Goal: Check status: Check status

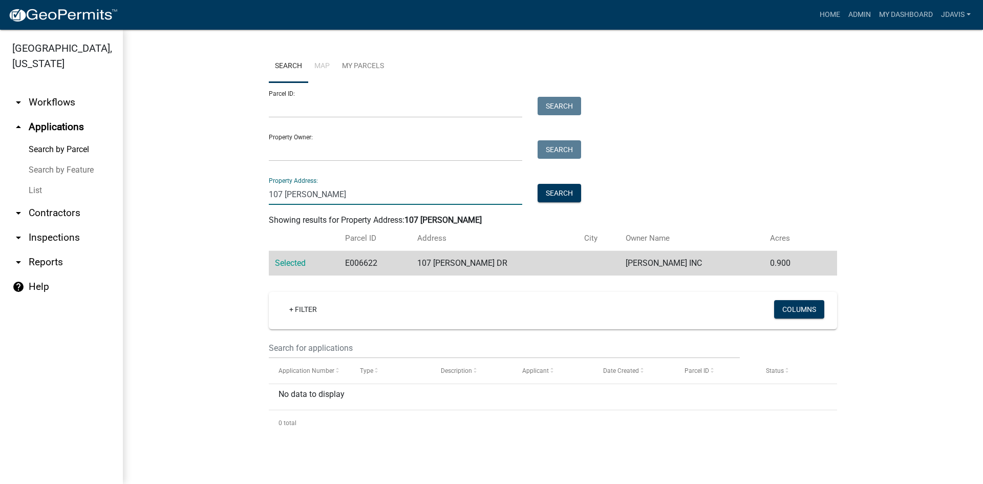
drag, startPoint x: 332, startPoint y: 195, endPoint x: 231, endPoint y: 202, distance: 101.1
click at [231, 202] on wm-workflow-application-search-view "Search Map My Parcels Parcel ID: Search Property Owner: Search Property Address…" at bounding box center [552, 243] width 819 height 386
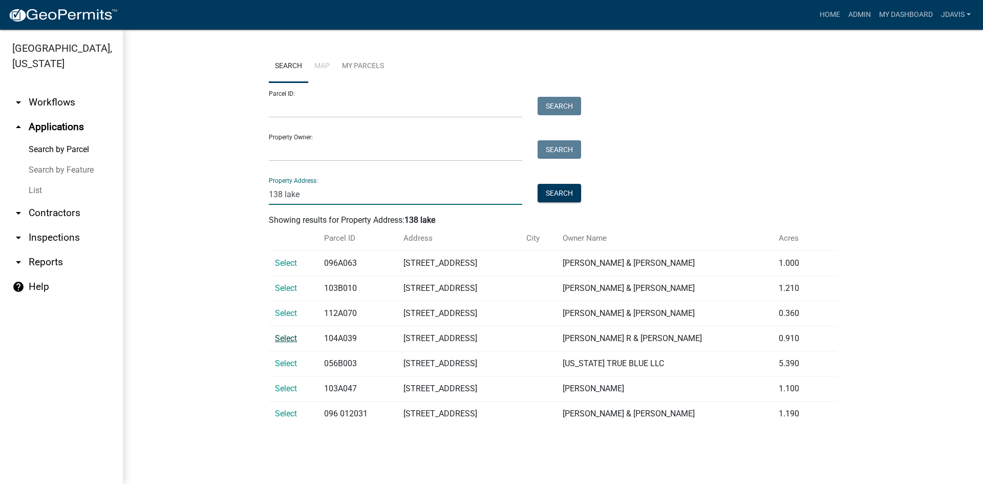
type input "138 lake"
click at [294, 336] on span "Select" at bounding box center [286, 338] width 22 height 10
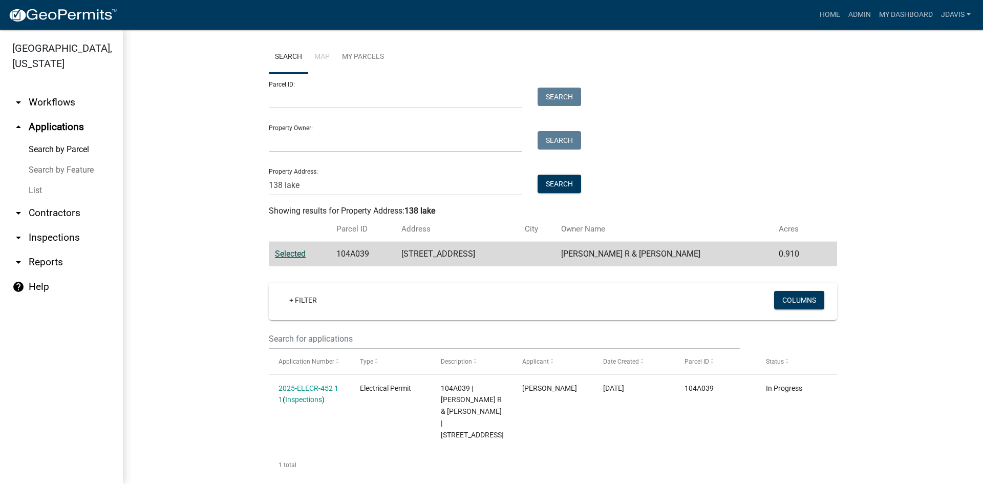
scroll to position [12, 0]
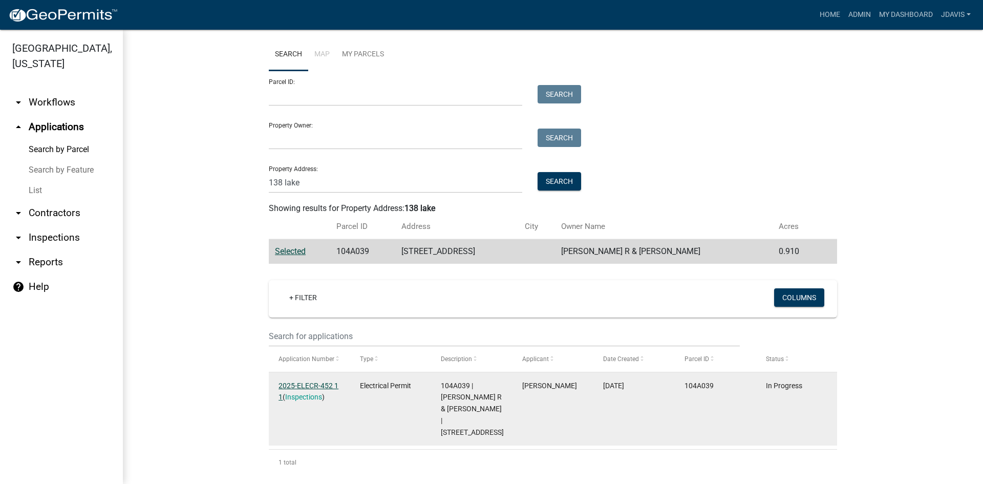
click at [311, 383] on link "2025-ELECR-452 1 1" at bounding box center [309, 391] width 60 height 20
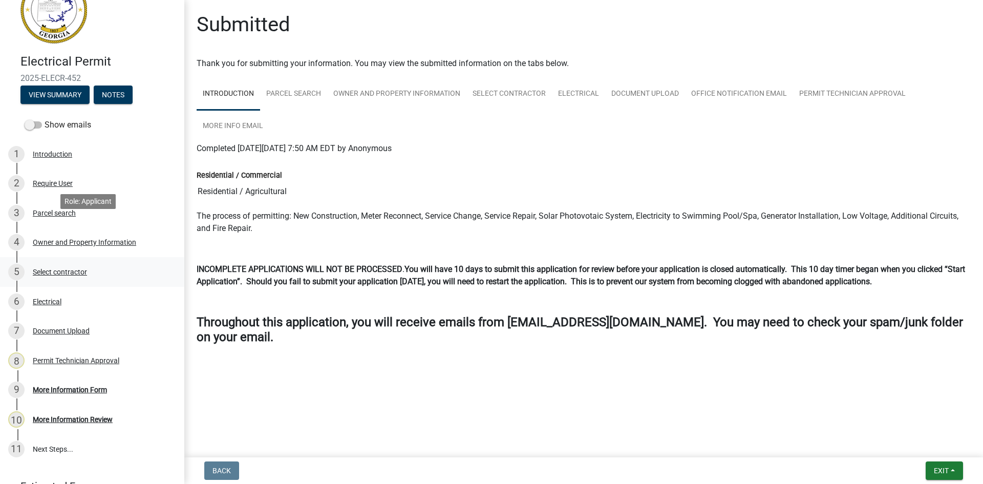
scroll to position [86, 0]
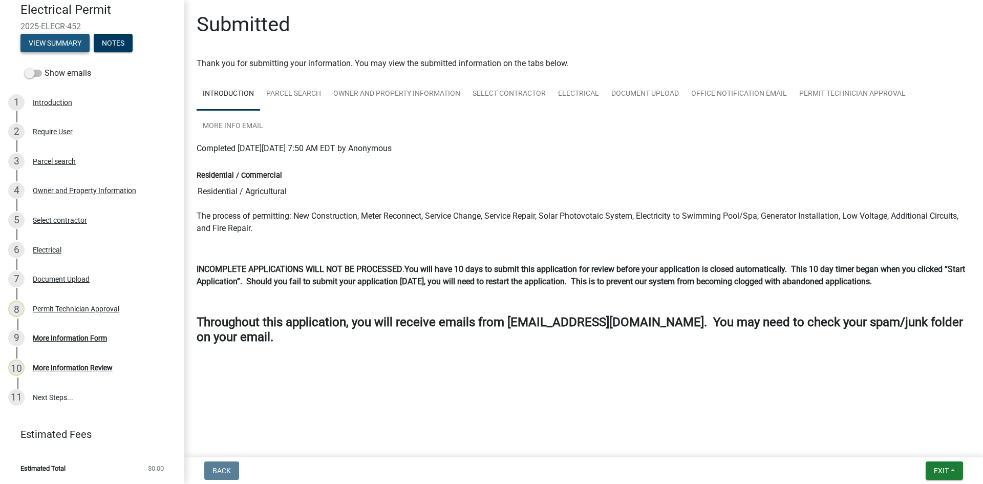
click at [75, 39] on button "View Summary" at bounding box center [54, 43] width 69 height 18
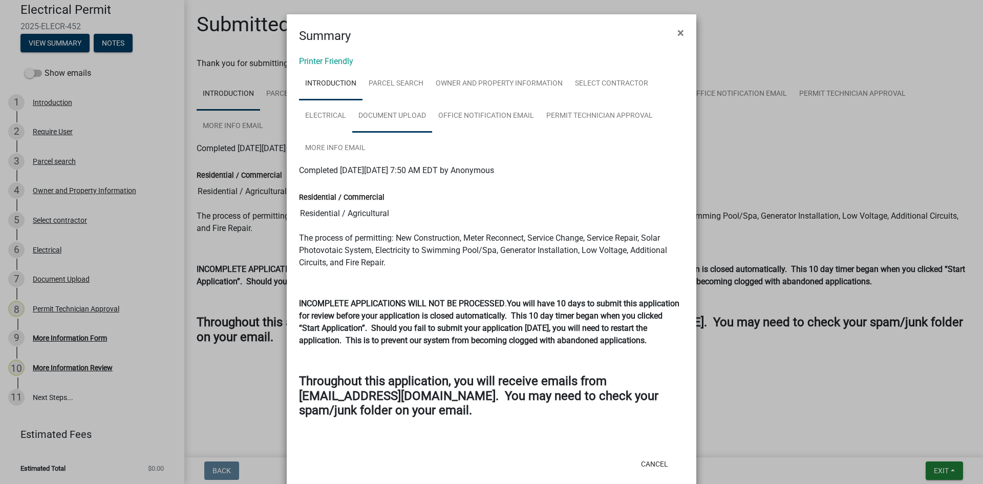
click at [401, 117] on link "Document Upload" at bounding box center [392, 116] width 80 height 33
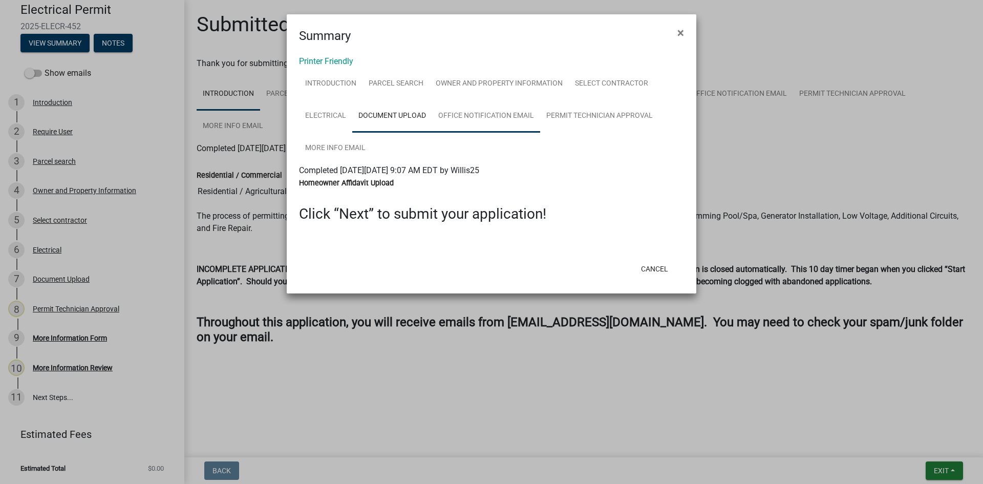
click at [504, 107] on link "Office Notification Email" at bounding box center [486, 116] width 108 height 33
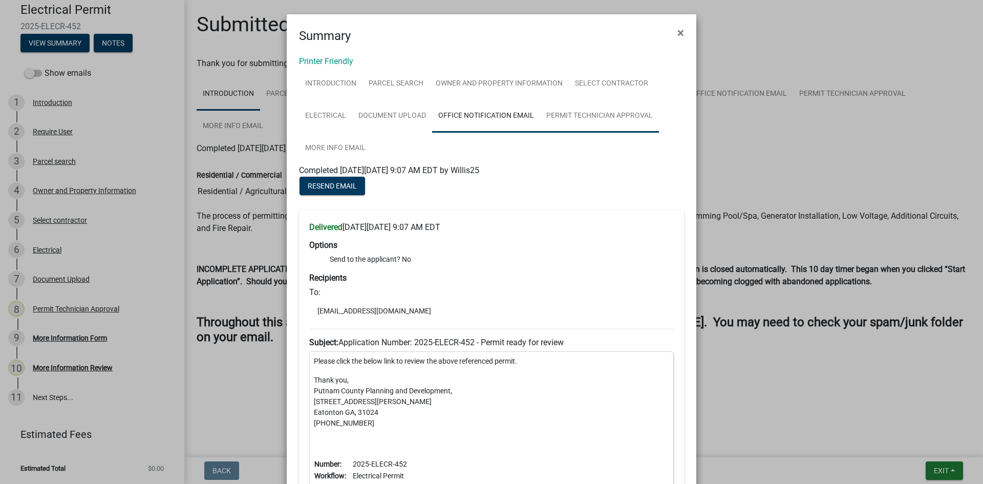
click at [624, 119] on link "Permit Technician Approval" at bounding box center [599, 116] width 119 height 33
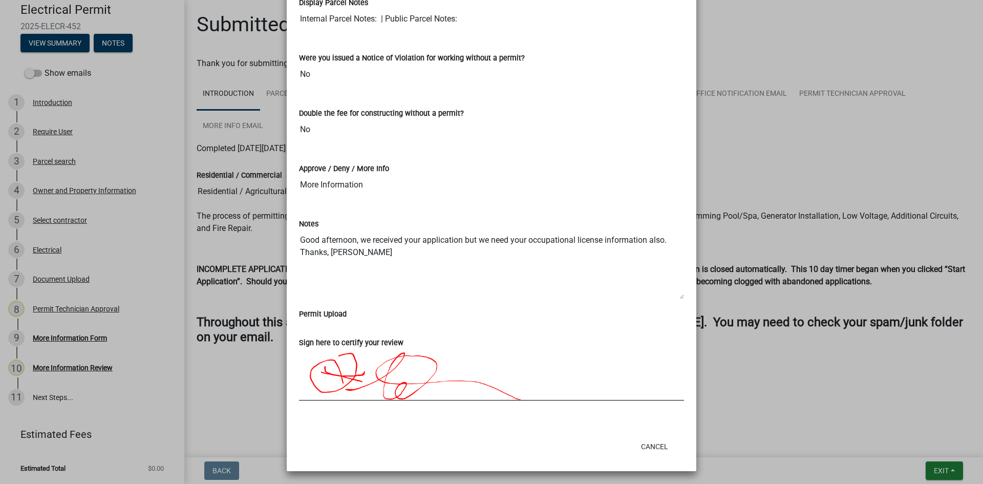
scroll to position [196, 0]
click at [651, 442] on button "Cancel" at bounding box center [655, 445] width 44 height 18
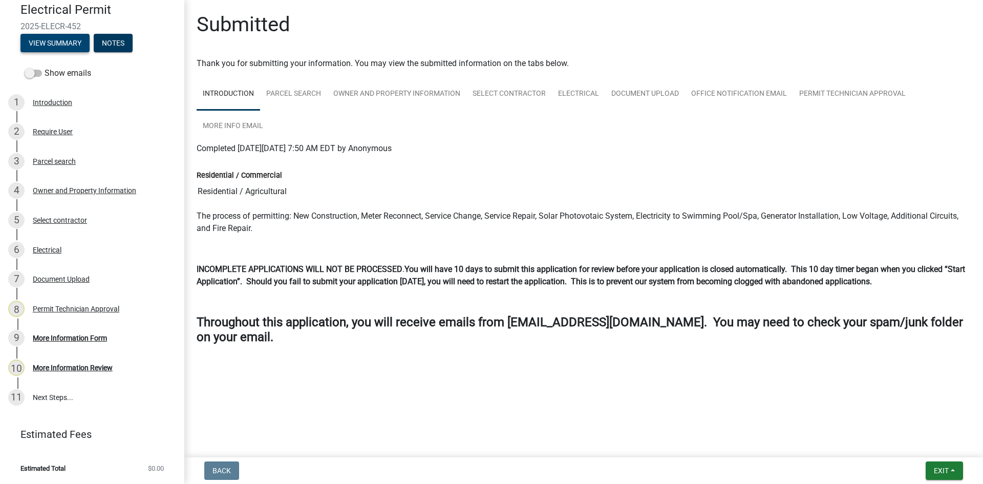
click at [20, 34] on button "View Summary" at bounding box center [54, 43] width 69 height 18
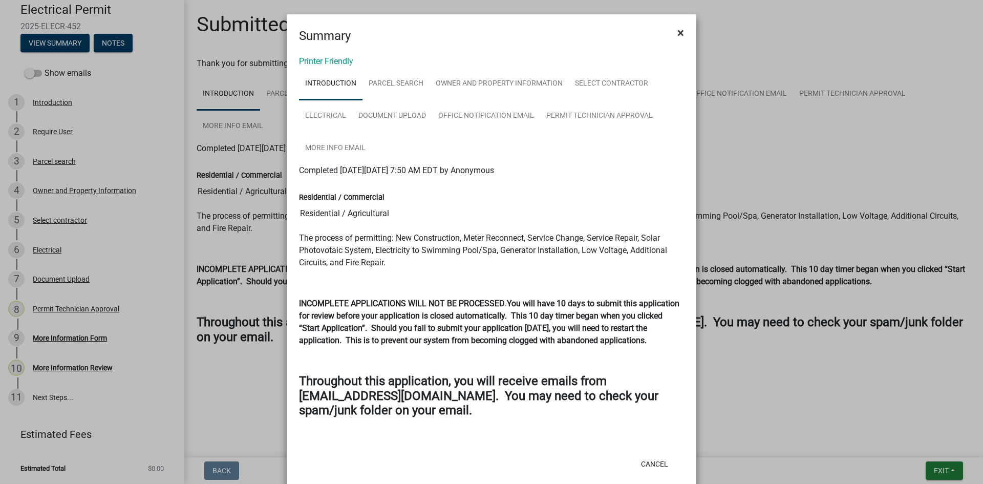
drag, startPoint x: 336, startPoint y: 272, endPoint x: 673, endPoint y: 31, distance: 414.0
click at [677, 31] on span "×" at bounding box center [680, 33] width 7 height 14
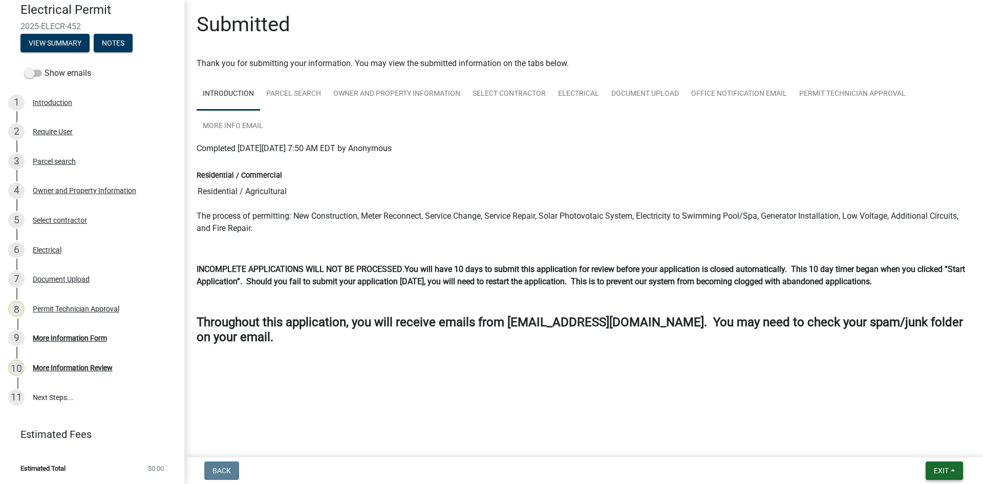
click at [941, 465] on button "Exit" at bounding box center [944, 470] width 37 height 18
click at [936, 445] on button "Save & Exit" at bounding box center [922, 444] width 82 height 25
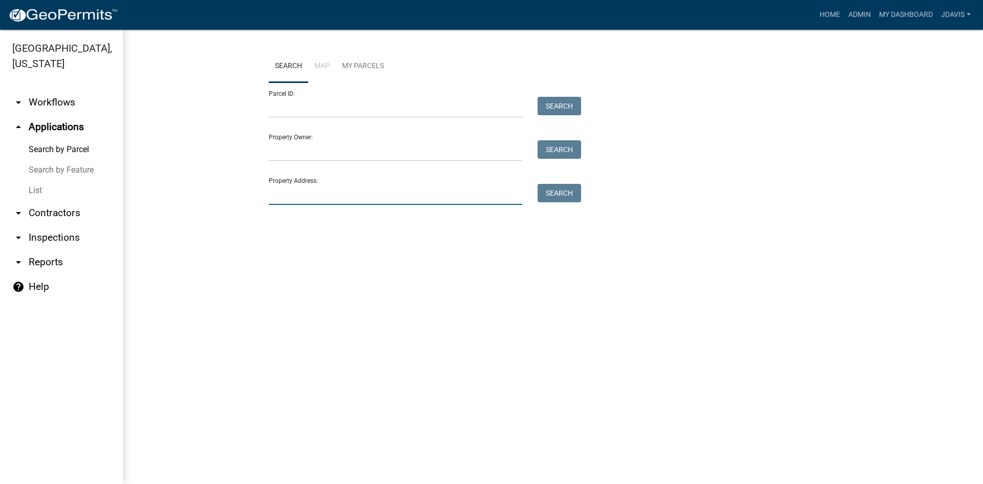
click at [374, 197] on input "Property Address:" at bounding box center [395, 194] width 253 height 21
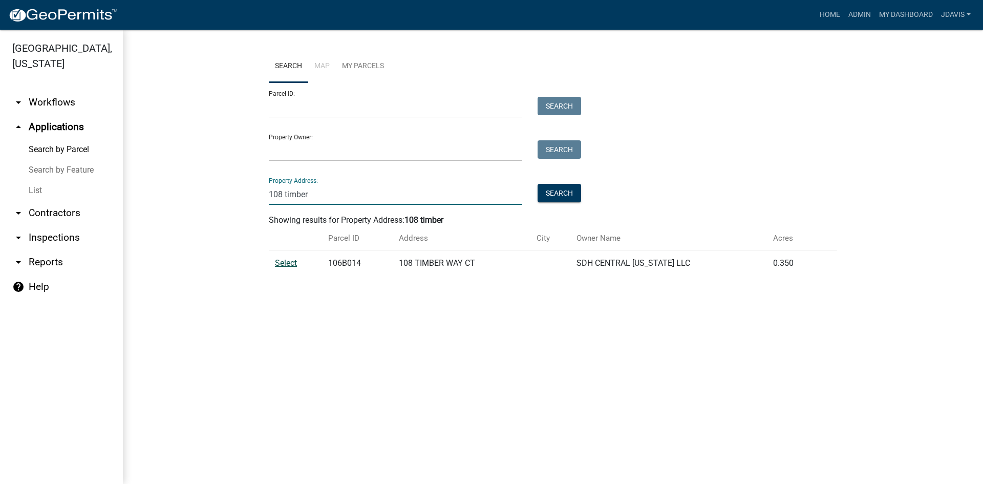
type input "108 timber"
click at [288, 262] on span "Select" at bounding box center [286, 263] width 22 height 10
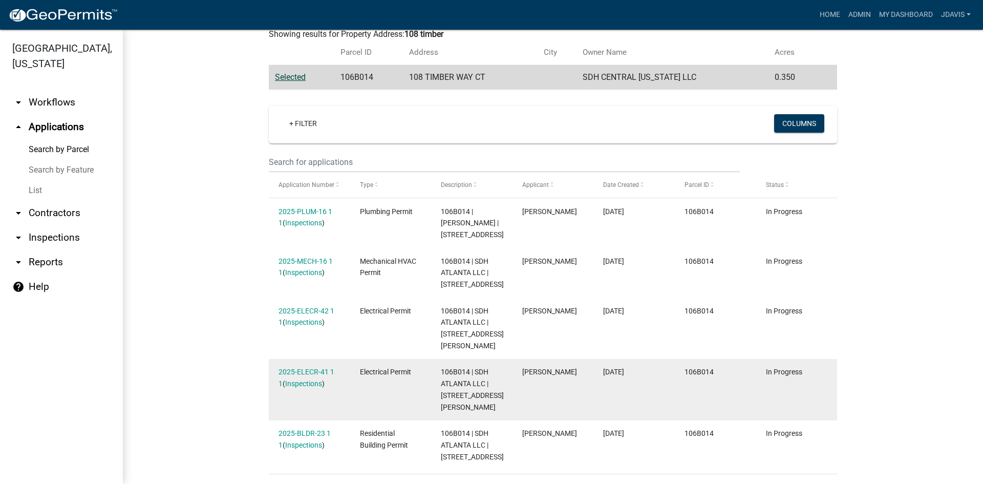
scroll to position [222, 0]
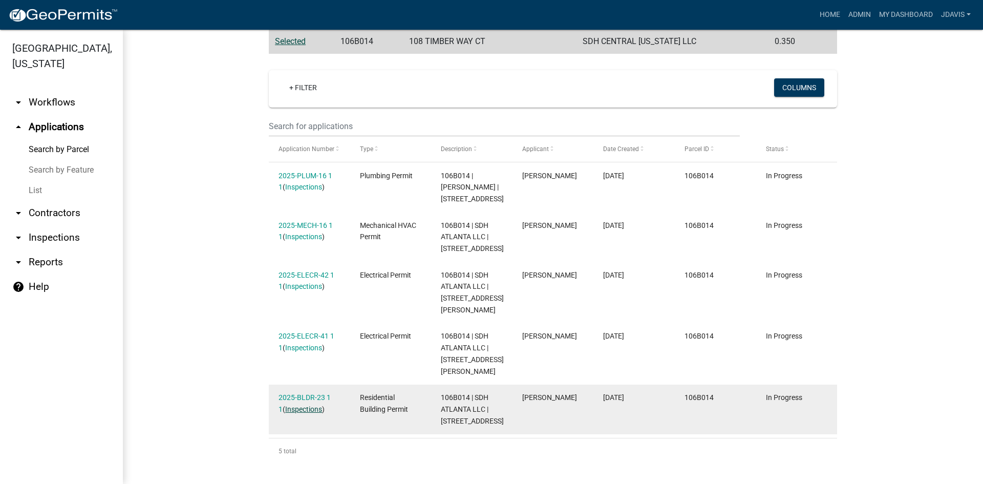
click at [296, 405] on link "Inspections" at bounding box center [303, 409] width 37 height 8
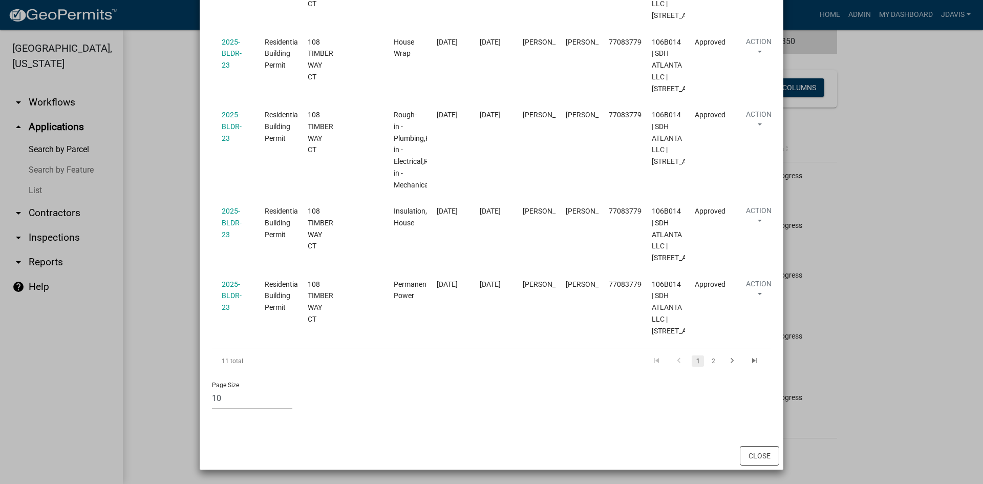
scroll to position [956, 0]
click at [713, 361] on link "2" at bounding box center [713, 360] width 12 height 11
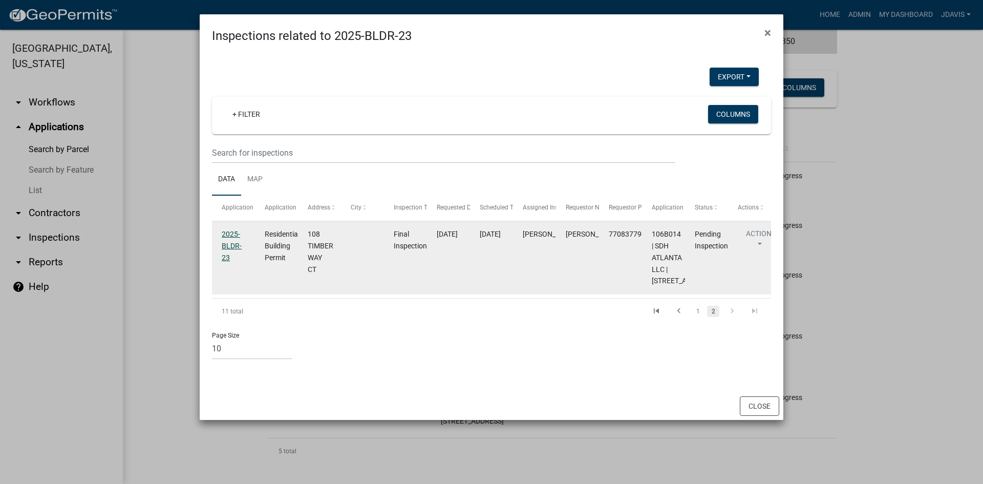
click at [224, 244] on link "2025-BLDR-23" at bounding box center [232, 246] width 20 height 32
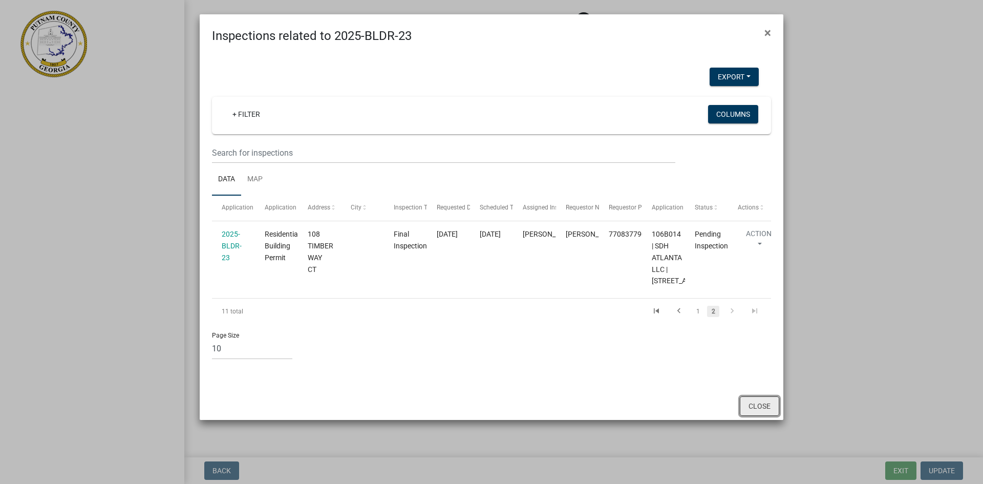
click at [769, 416] on button "Close" at bounding box center [759, 405] width 39 height 19
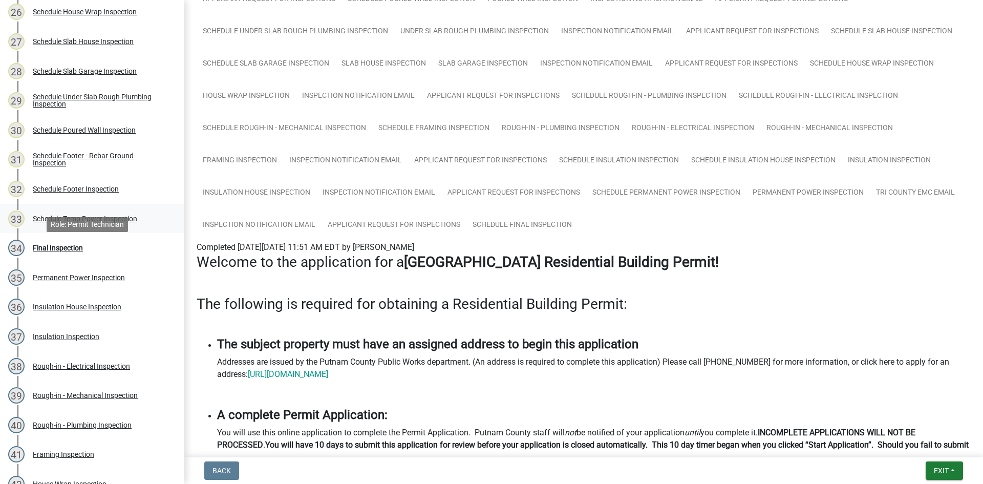
scroll to position [1075, 0]
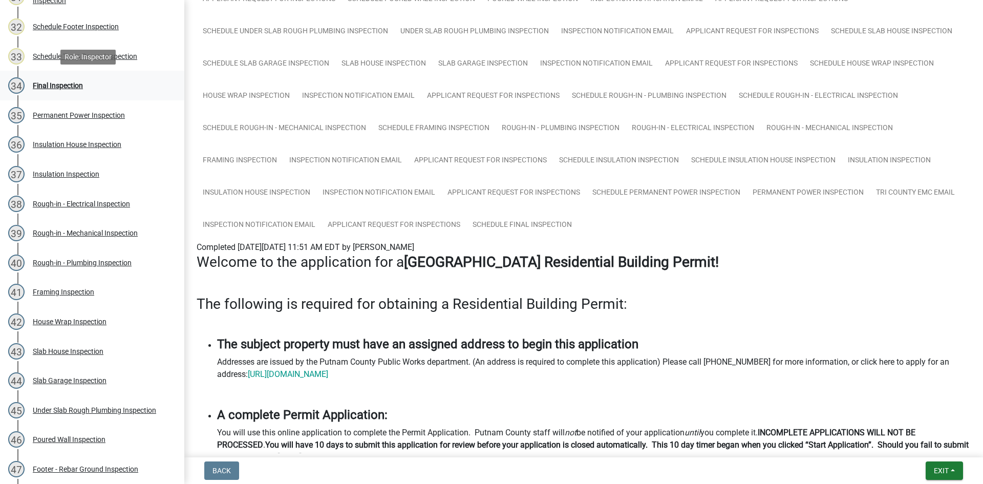
click at [65, 82] on div "Final Inspection" at bounding box center [58, 85] width 50 height 7
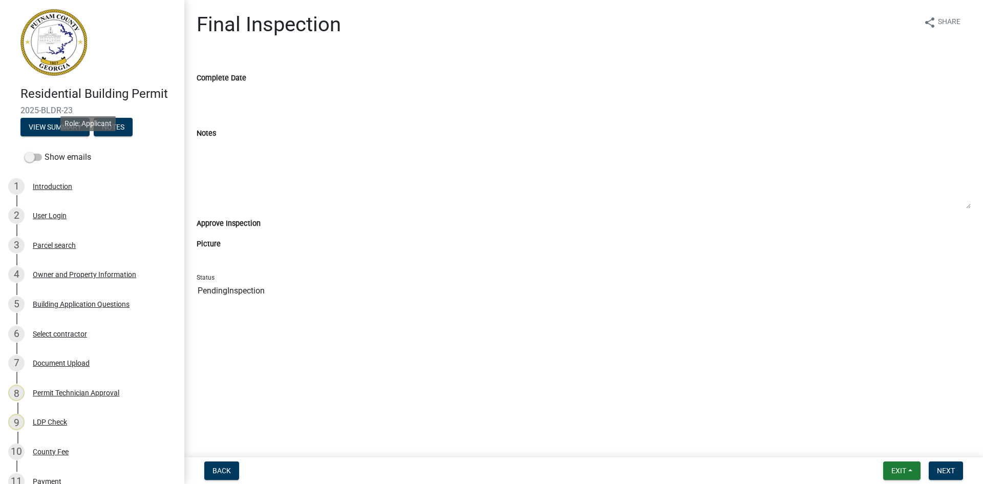
scroll to position [0, 0]
click at [899, 467] on span "Exit" at bounding box center [898, 470] width 15 height 8
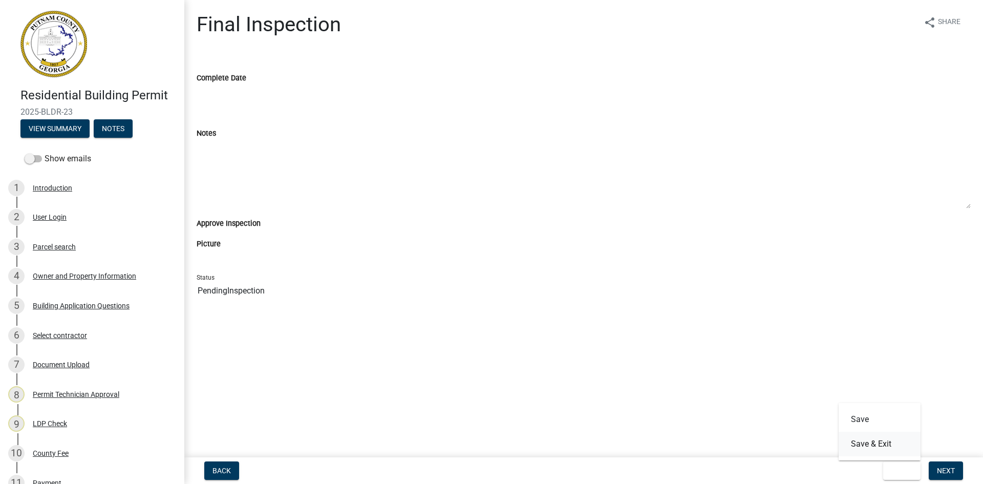
click at [899, 445] on button "Save & Exit" at bounding box center [880, 444] width 82 height 25
